Goal: Task Accomplishment & Management: Manage account settings

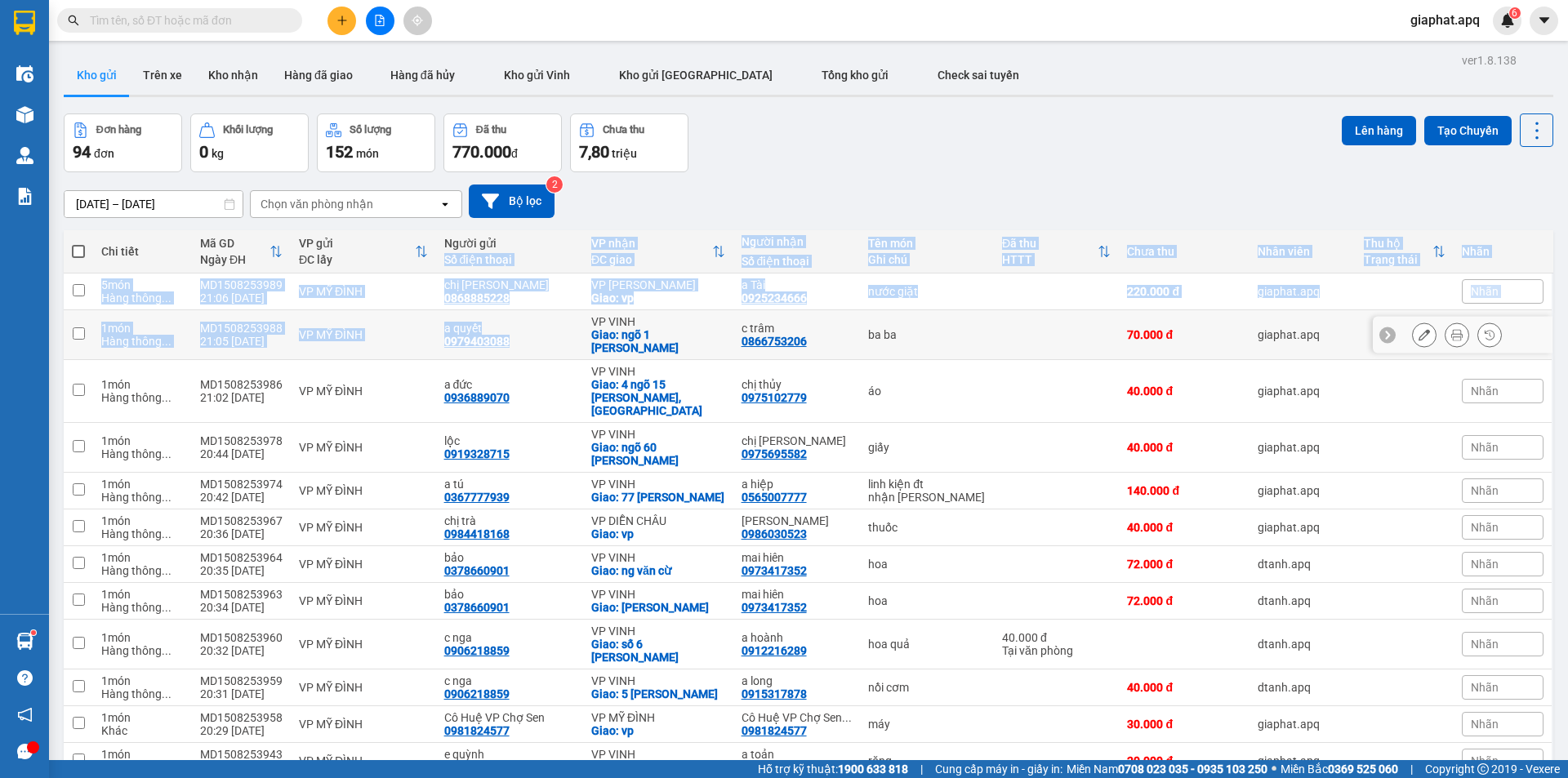
click at [583, 405] on td "VP [PERSON_NAME]: 4 ngõ 15 [PERSON_NAME], [GEOGRAPHIC_DATA]" at bounding box center [658, 392] width 150 height 63
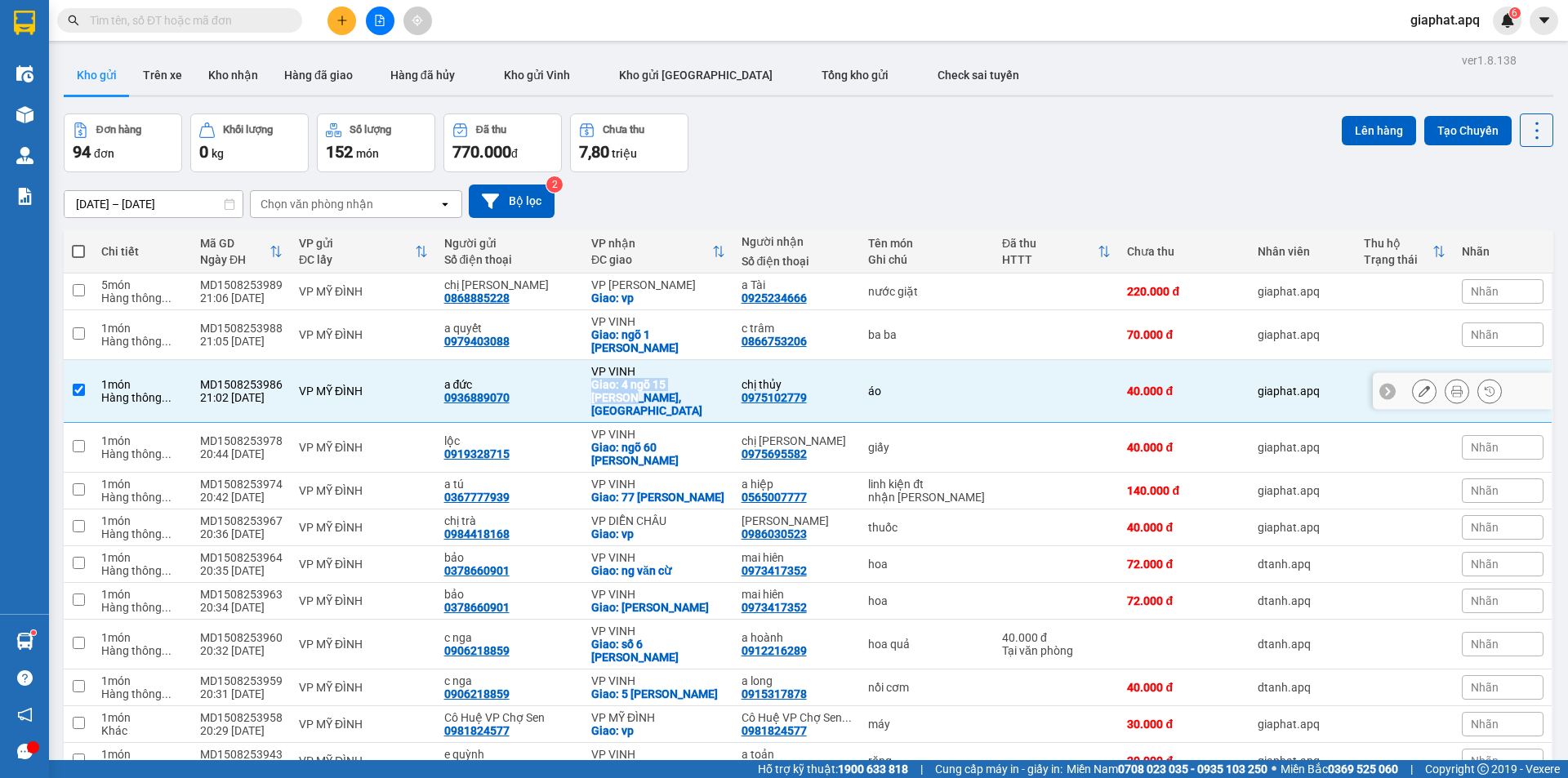
checkbox input "true"
drag, startPoint x: 911, startPoint y: 429, endPoint x: 906, endPoint y: 444, distance: 15.8
click at [909, 439] on td "giấy" at bounding box center [926, 447] width 134 height 49
checkbox input "true"
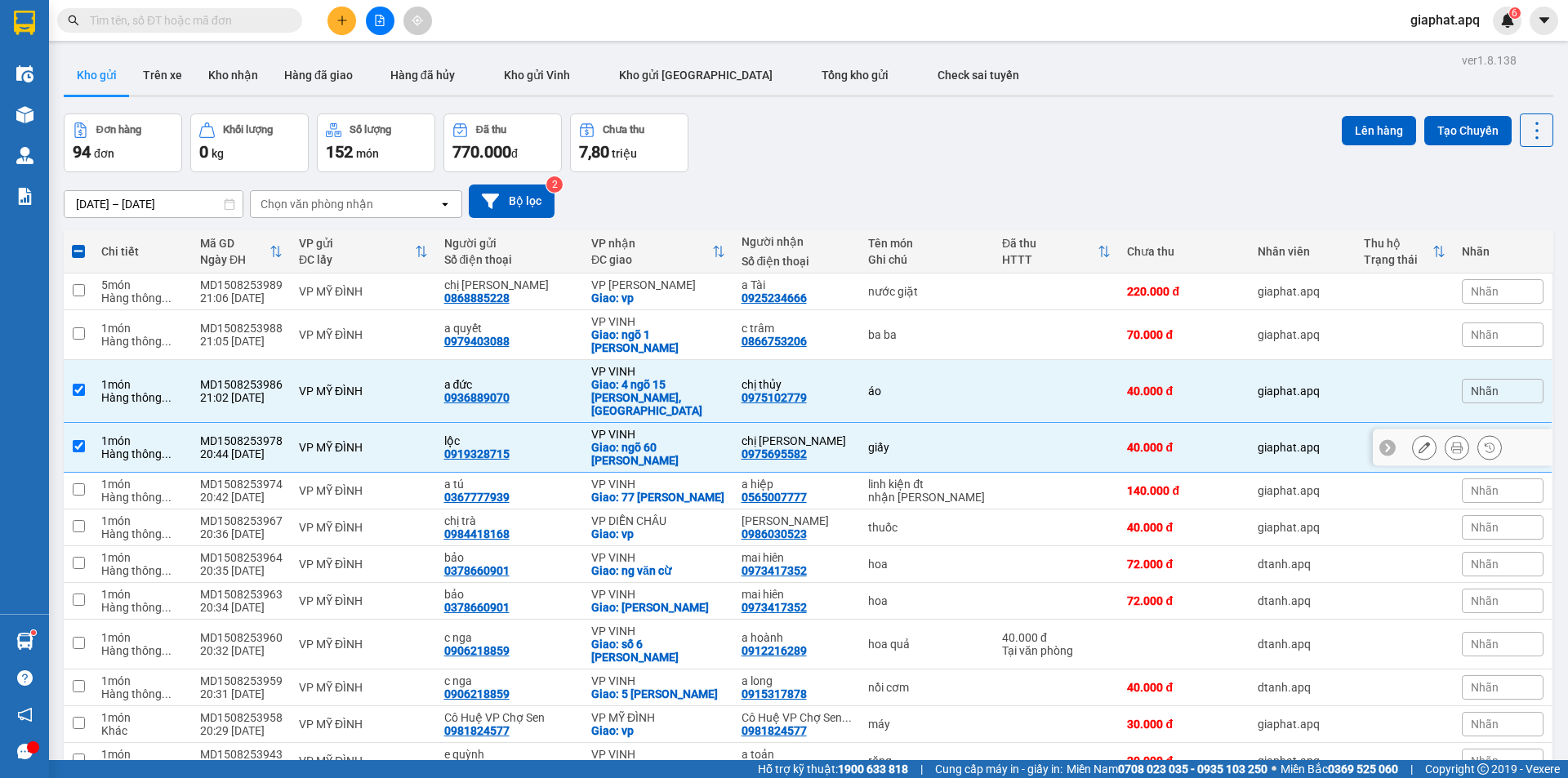
drag, startPoint x: 906, startPoint y: 444, endPoint x: 892, endPoint y: 445, distance: 14.0
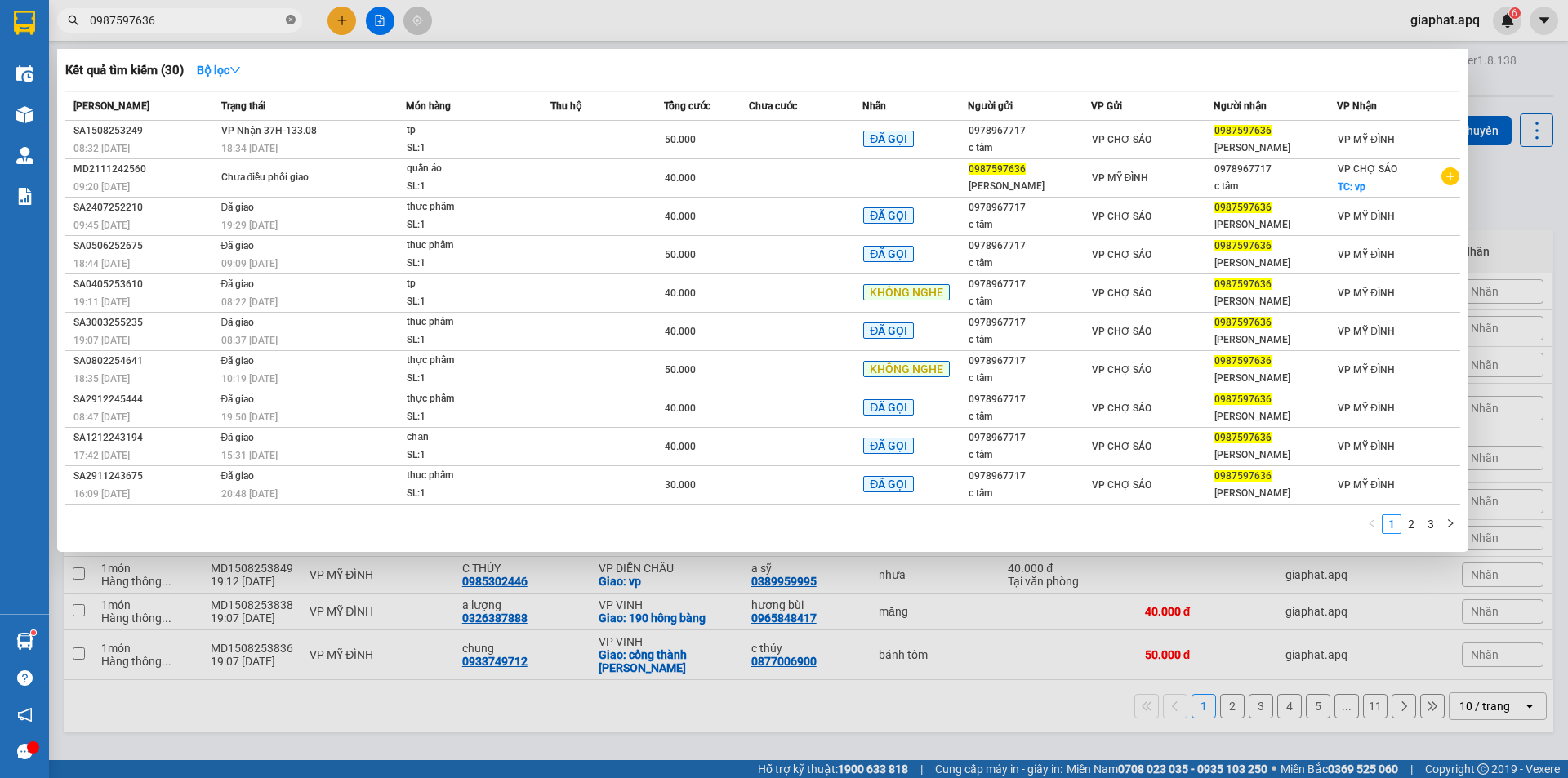
click at [288, 19] on icon "close-circle" at bounding box center [290, 19] width 10 height 10
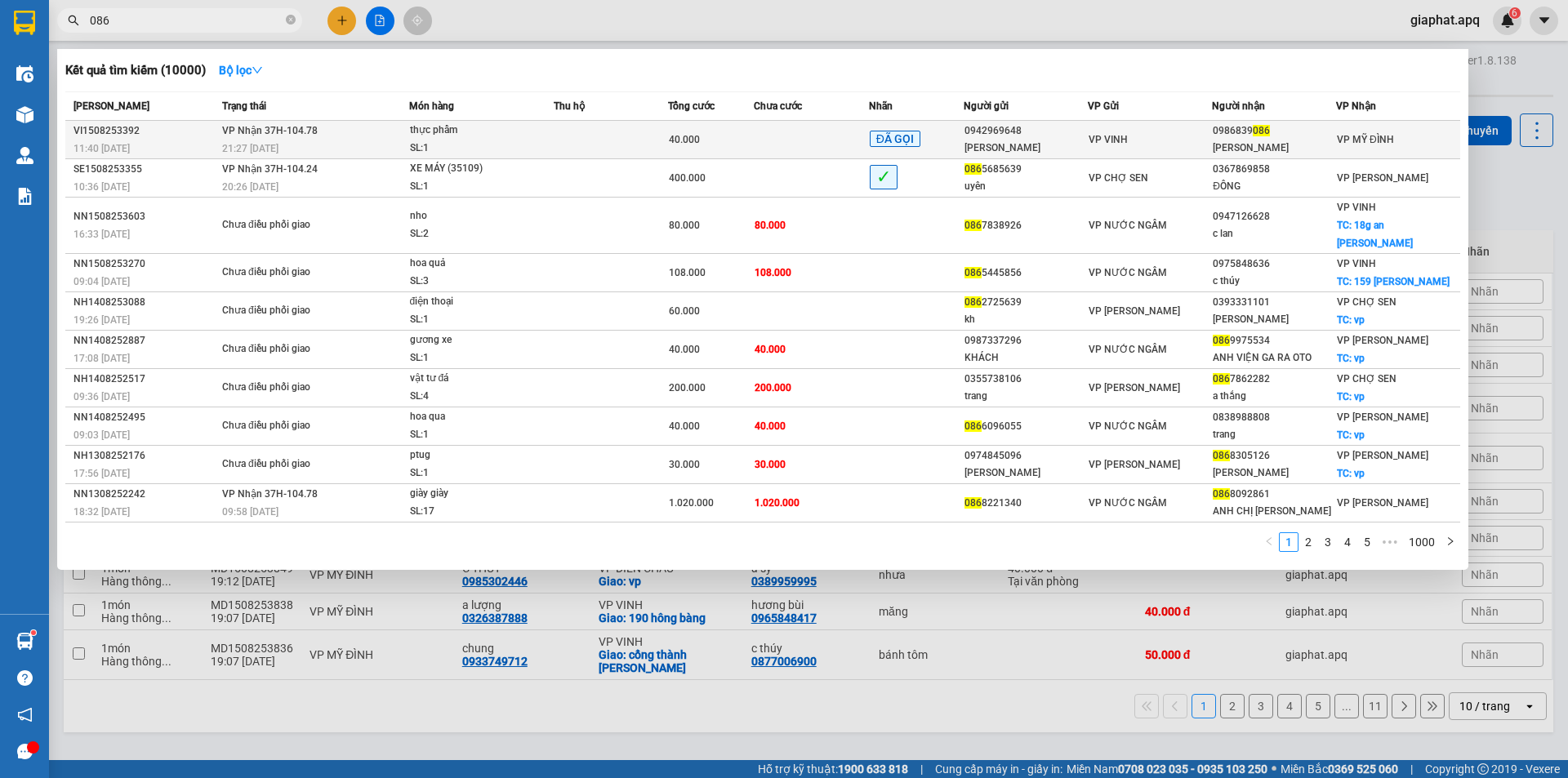
type input "086"
click at [803, 137] on td at bounding box center [811, 139] width 114 height 38
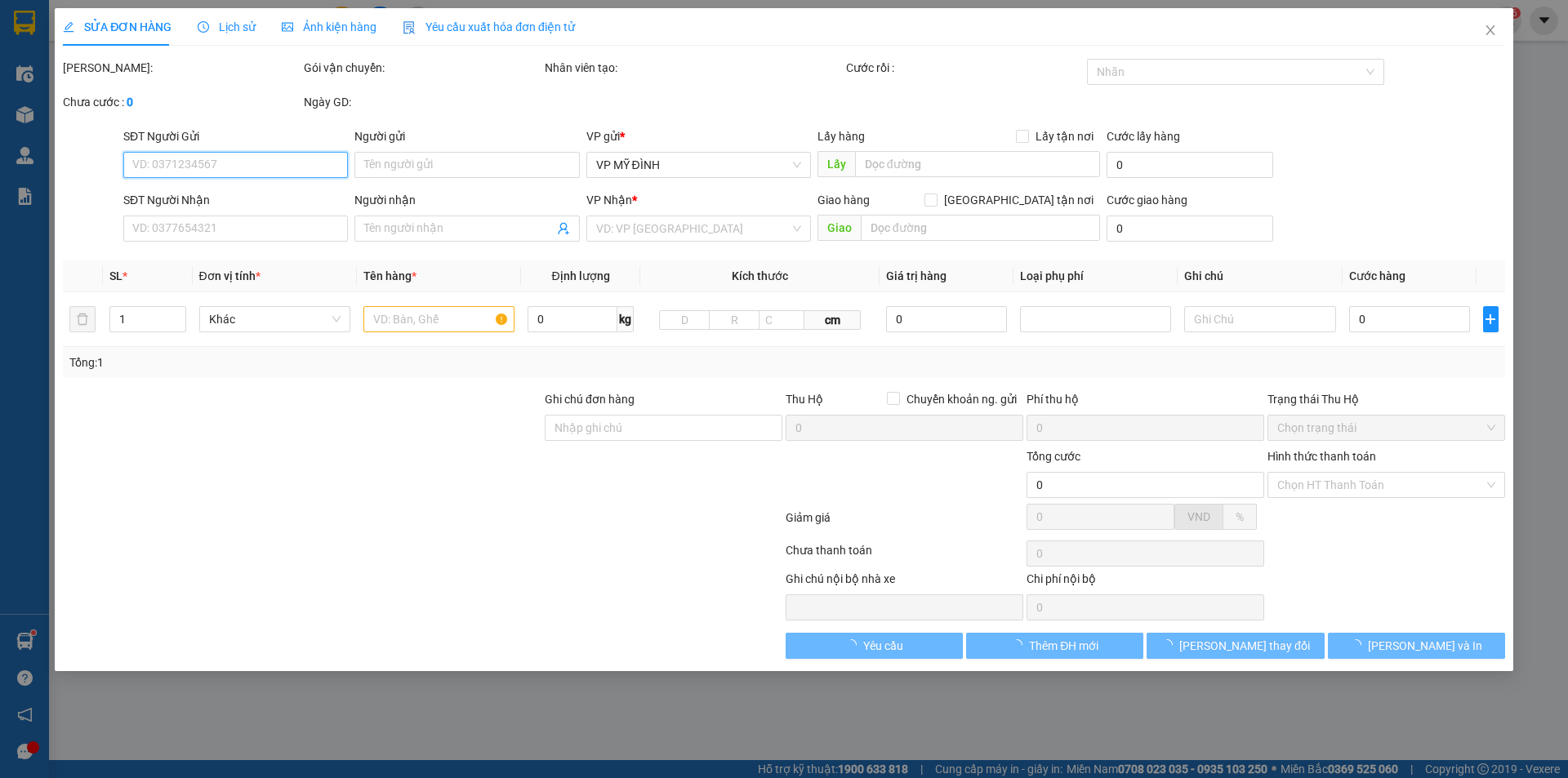
type input "0942969648"
type input "[PERSON_NAME]"
type input "0986839086"
type input "[PERSON_NAME]"
type input "40.000"
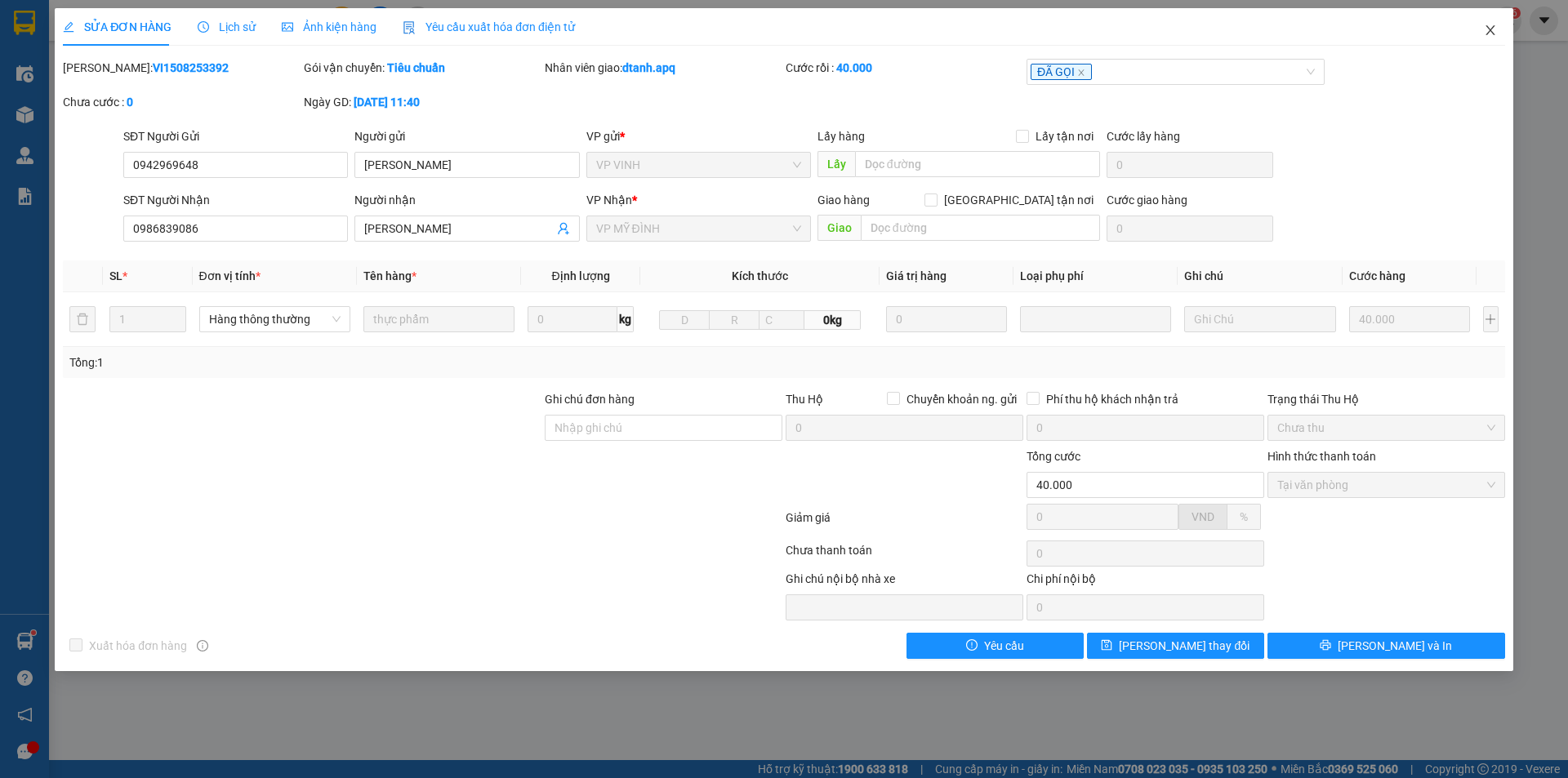
click at [1493, 34] on icon "close" at bounding box center [1490, 29] width 13 height 13
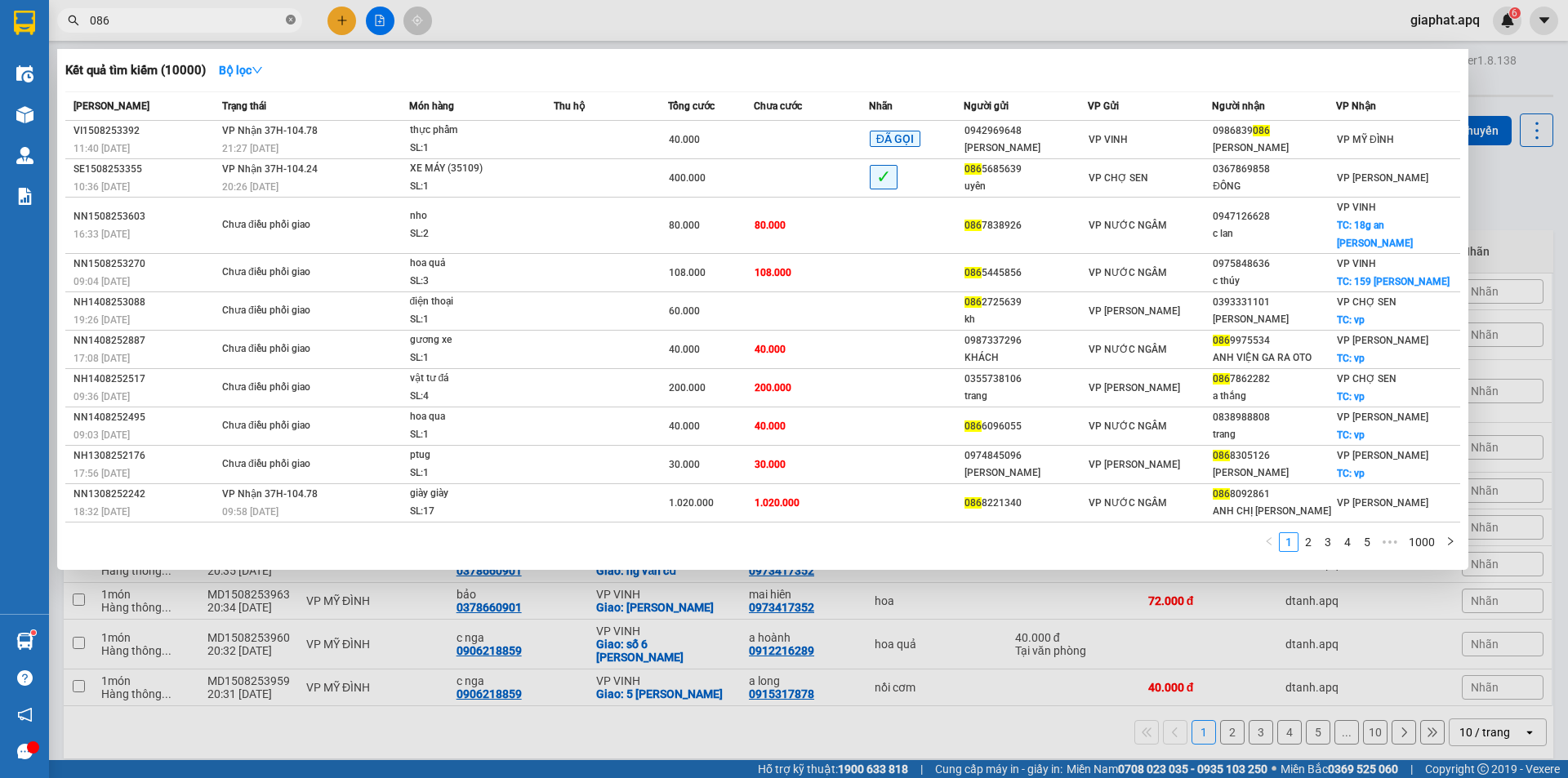
click at [288, 18] on icon "close-circle" at bounding box center [290, 19] width 10 height 10
